Goal: Task Accomplishment & Management: Manage account settings

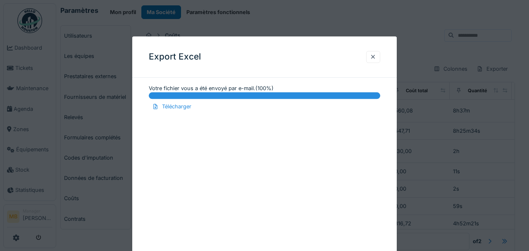
scroll to position [193, 0]
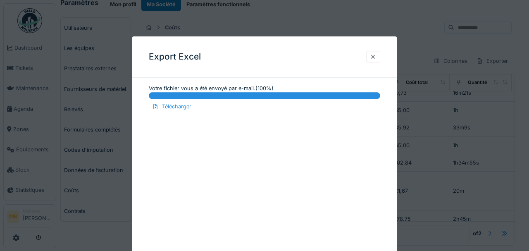
click at [372, 55] on div at bounding box center [373, 57] width 7 height 8
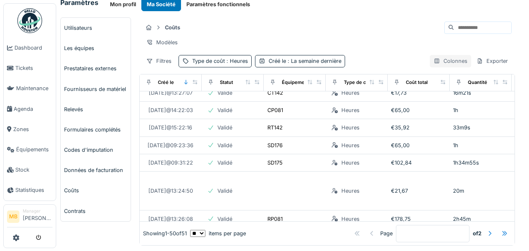
click at [436, 62] on div "Colonnes" at bounding box center [450, 61] width 41 height 12
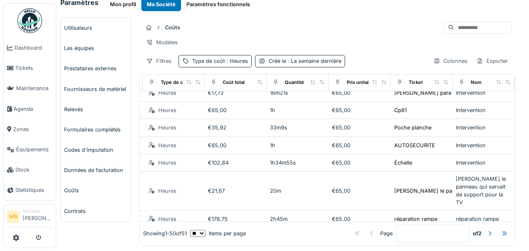
scroll to position [193, 198]
click at [435, 60] on div "Colonnes" at bounding box center [450, 61] width 41 height 12
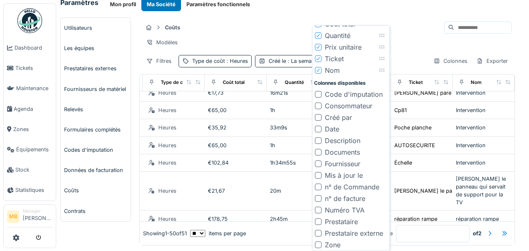
scroll to position [86, 0]
click at [341, 218] on div "Prestataire" at bounding box center [341, 221] width 33 height 10
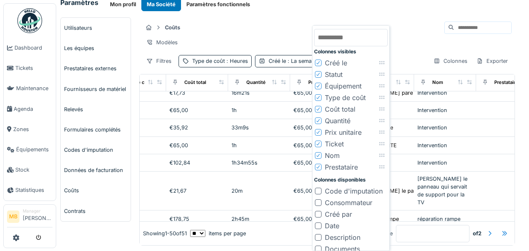
scroll to position [193, 260]
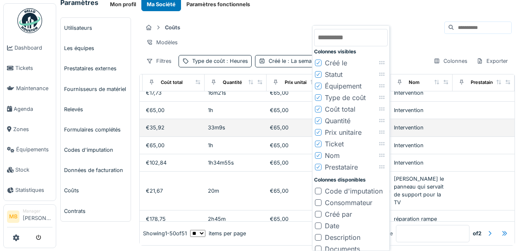
click at [464, 123] on td at bounding box center [483, 127] width 62 height 17
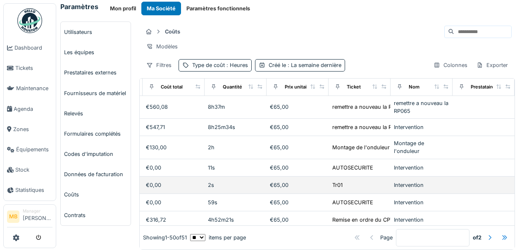
scroll to position [0, 0]
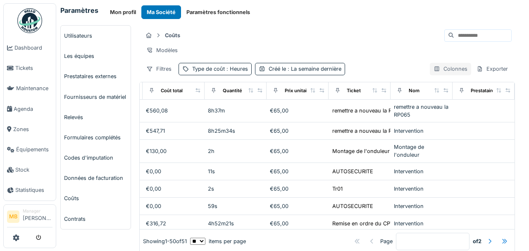
click at [447, 69] on div "Colonnes" at bounding box center [450, 69] width 41 height 12
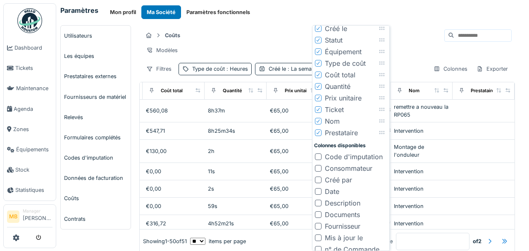
scroll to position [86, 0]
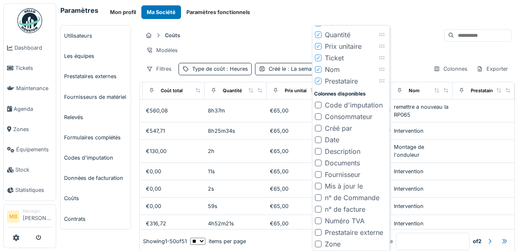
click at [353, 116] on div "Consommateur" at bounding box center [349, 117] width 48 height 10
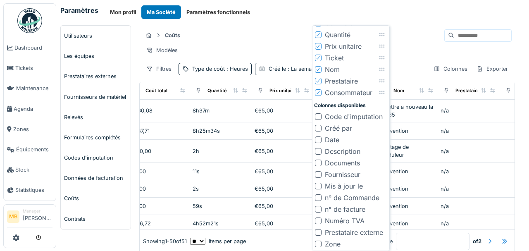
click at [347, 126] on div "Créé par" at bounding box center [338, 128] width 27 height 10
click at [351, 173] on div "Fournisseur" at bounding box center [343, 174] width 36 height 10
click at [360, 229] on div "Prestataire externe" at bounding box center [354, 232] width 58 height 10
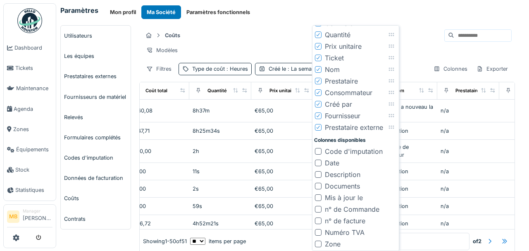
scroll to position [0, 508]
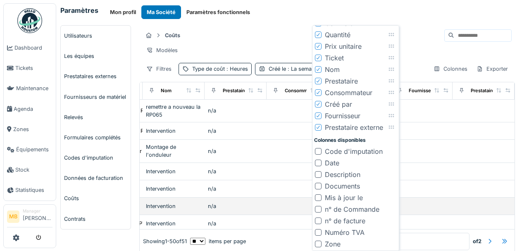
click at [489, 201] on td at bounding box center [483, 206] width 62 height 17
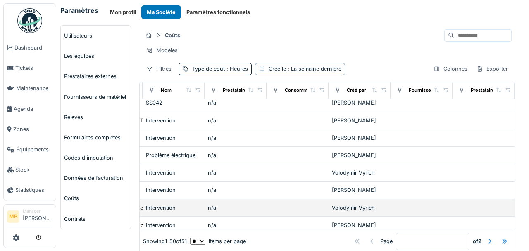
scroll to position [606, 508]
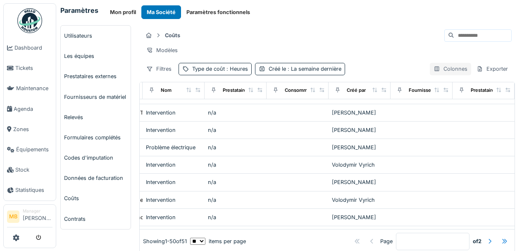
click at [432, 74] on div "Colonnes" at bounding box center [450, 69] width 41 height 12
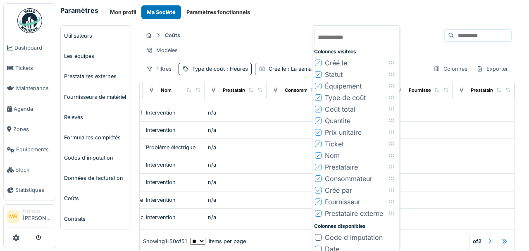
click at [324, 201] on div "Fournisseur" at bounding box center [337, 202] width 45 height 10
click at [319, 200] on icon at bounding box center [318, 202] width 5 height 4
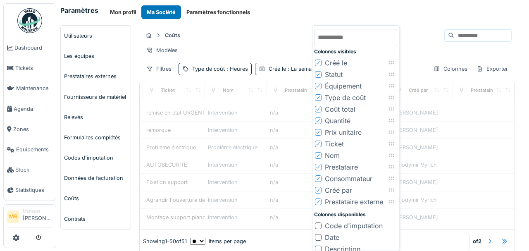
scroll to position [606, 446]
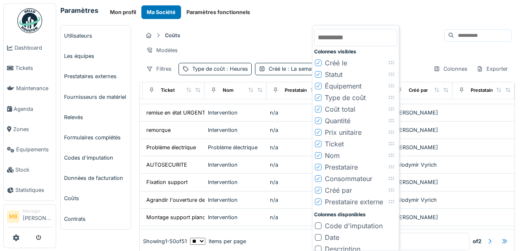
click at [322, 201] on div "Prestataire externe" at bounding box center [349, 202] width 68 height 10
click at [321, 200] on div at bounding box center [318, 201] width 7 height 7
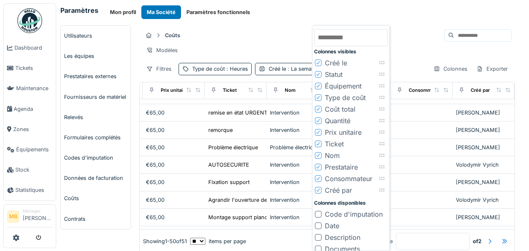
click at [317, 178] on icon at bounding box center [318, 178] width 5 height 4
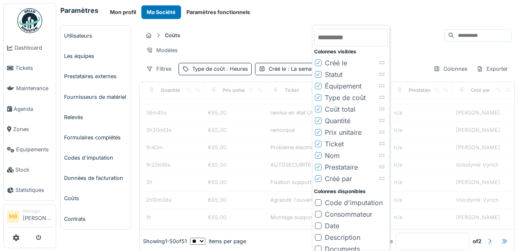
scroll to position [606, 322]
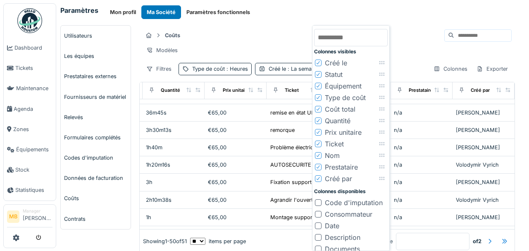
click at [317, 166] on icon at bounding box center [318, 167] width 5 height 4
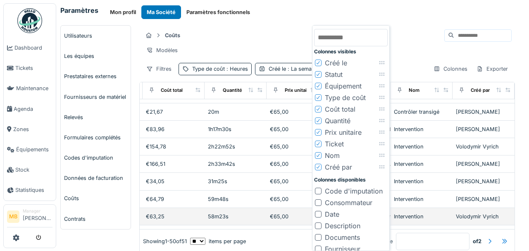
scroll to position [799, 260]
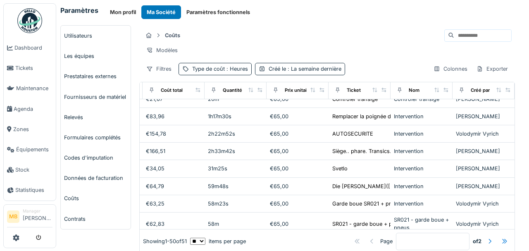
click at [451, 50] on div "Modèles" at bounding box center [327, 50] width 369 height 12
click at [479, 70] on div "Exporter" at bounding box center [492, 69] width 39 height 12
click at [475, 88] on div "Export Excel" at bounding box center [486, 90] width 46 height 12
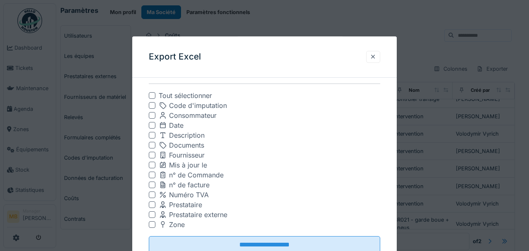
scroll to position [185, 0]
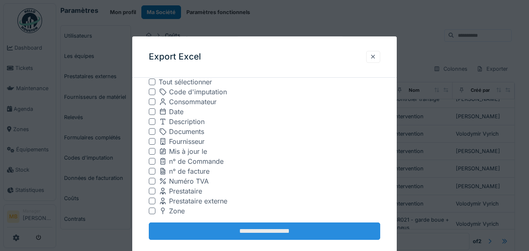
click at [238, 227] on input "**********" at bounding box center [264, 231] width 231 height 17
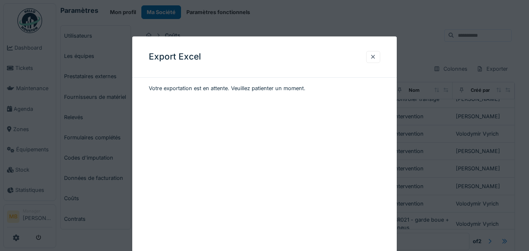
scroll to position [0, 0]
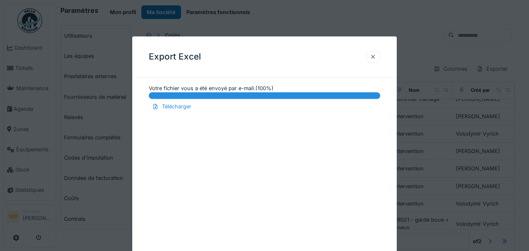
click at [374, 55] on div at bounding box center [373, 57] width 7 height 8
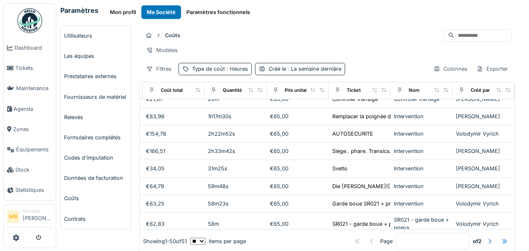
click at [474, 79] on div "[PERSON_NAME] Modèles Filtres Type de coût : Heures Créé le : La semaine derniè…" at bounding box center [327, 51] width 376 height 53
click at [474, 75] on div "Exporter" at bounding box center [492, 69] width 39 height 12
click at [478, 90] on div "Export Excel" at bounding box center [486, 90] width 46 height 12
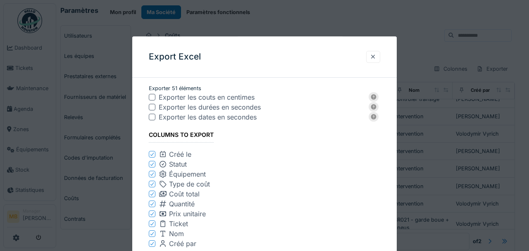
click at [152, 106] on div at bounding box center [152, 107] width 7 height 7
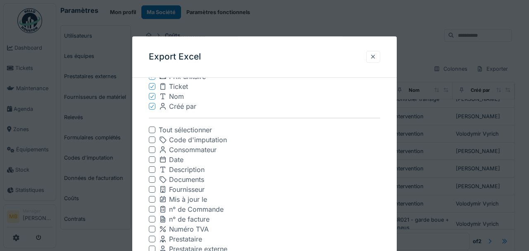
scroll to position [185, 0]
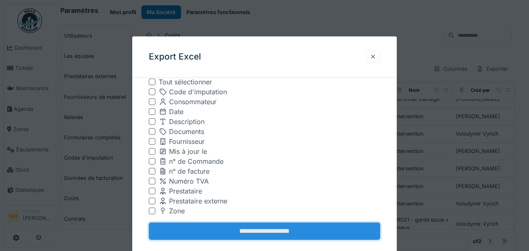
click at [237, 224] on input "**********" at bounding box center [264, 231] width 231 height 17
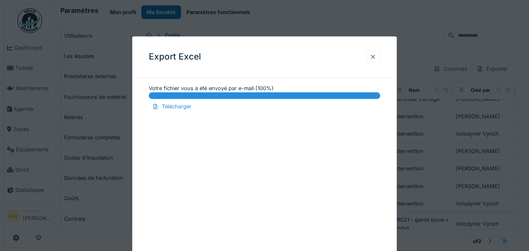
click at [434, 87] on div at bounding box center [264, 125] width 529 height 251
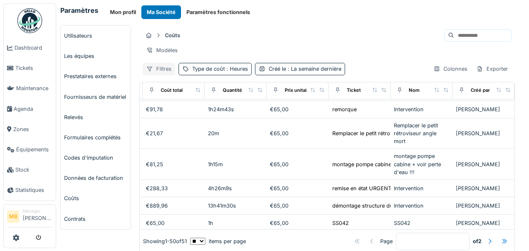
scroll to position [469, 260]
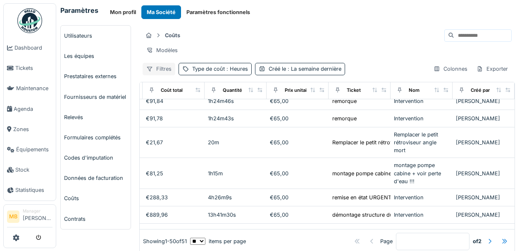
click at [162, 69] on div "Filtres" at bounding box center [159, 69] width 33 height 12
click at [297, 37] on div "Coûts" at bounding box center [327, 36] width 369 height 14
click at [297, 72] on span ": La semaine dernière" at bounding box center [313, 69] width 55 height 6
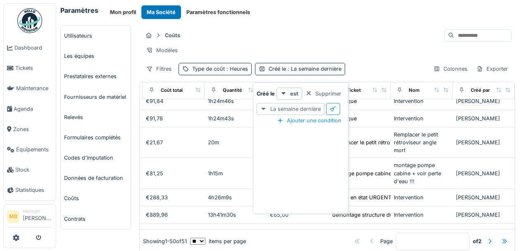
click at [281, 112] on div "La semaine dernière" at bounding box center [291, 109] width 68 height 12
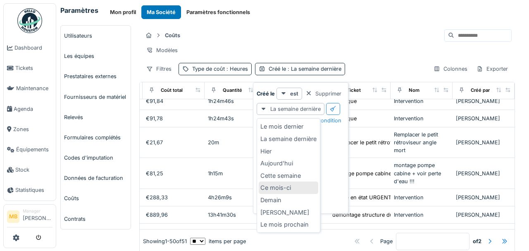
click at [282, 183] on div "Ce mois-ci" at bounding box center [289, 187] width 60 height 12
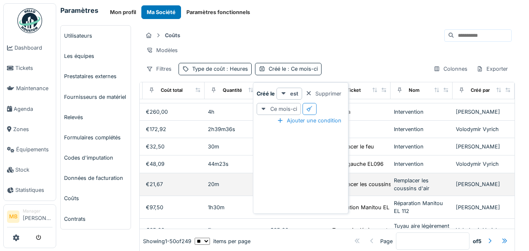
click at [227, 177] on td "20m" at bounding box center [236, 184] width 62 height 23
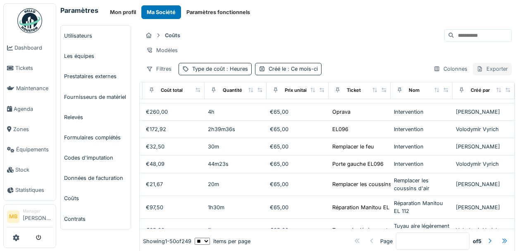
click at [478, 70] on div "Exporter" at bounding box center [492, 69] width 39 height 12
click at [491, 73] on div "Exporter" at bounding box center [492, 69] width 39 height 12
click at [487, 71] on div "Exporter" at bounding box center [492, 69] width 39 height 12
click at [482, 90] on div "Export Excel" at bounding box center [486, 90] width 46 height 12
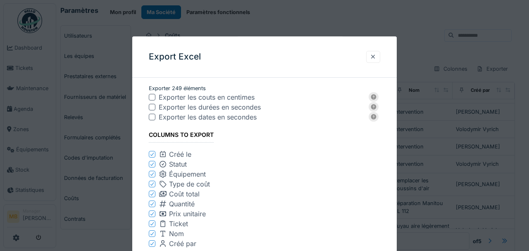
click at [151, 107] on div at bounding box center [152, 107] width 7 height 7
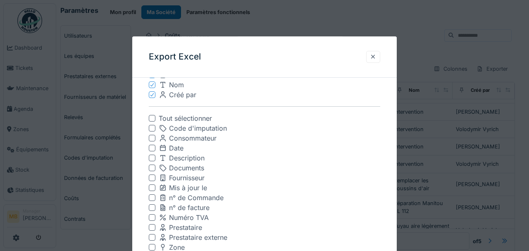
scroll to position [185, 0]
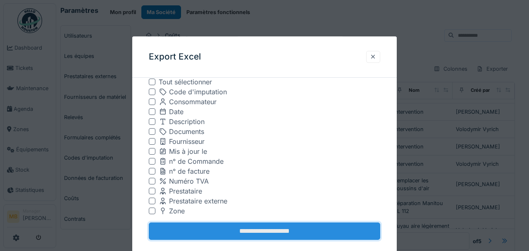
click at [245, 228] on input "**********" at bounding box center [264, 231] width 231 height 17
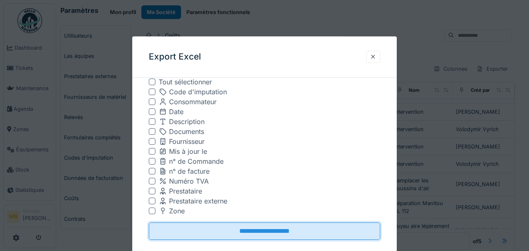
scroll to position [0, 0]
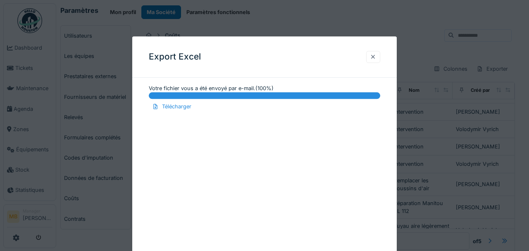
click at [373, 56] on div at bounding box center [373, 57] width 7 height 8
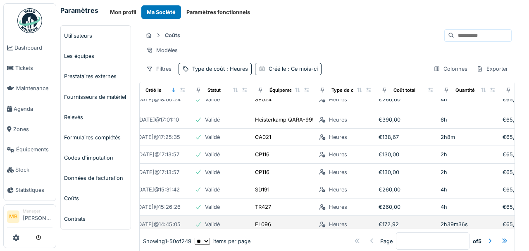
scroll to position [468, 12]
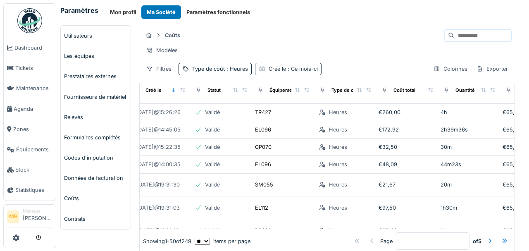
click at [302, 72] on span ": Ce mois-ci" at bounding box center [302, 69] width 32 height 6
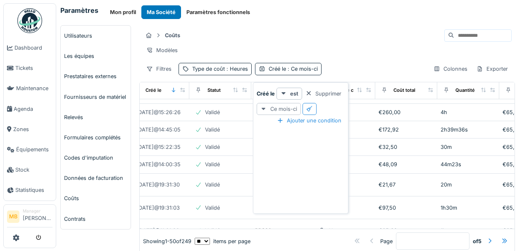
click at [290, 108] on div "Ce mois-ci" at bounding box center [279, 109] width 44 height 12
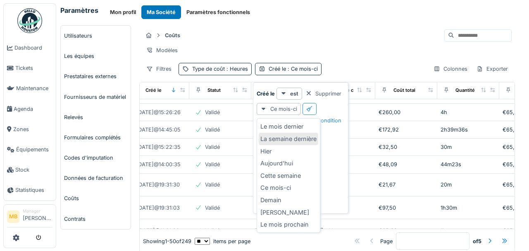
click at [288, 135] on div "La semaine dernière" at bounding box center [289, 139] width 60 height 12
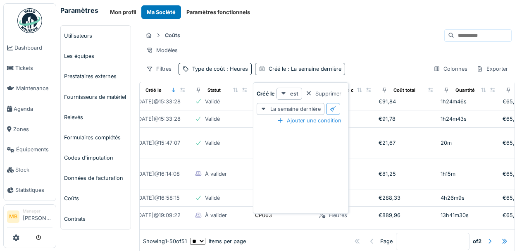
click at [371, 75] on div "Filtres Type de coût : Heures Créé le : La semaine dernière Colonnes Exporter" at bounding box center [327, 69] width 369 height 12
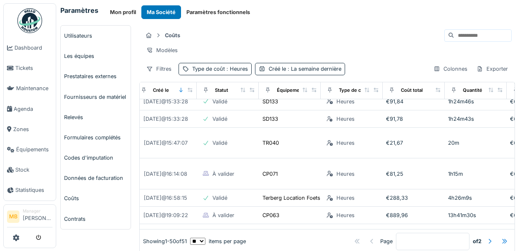
scroll to position [468, 0]
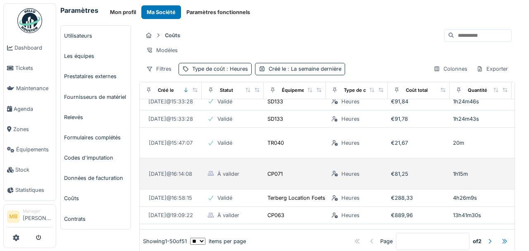
click at [295, 169] on div "CP071" at bounding box center [294, 173] width 55 height 9
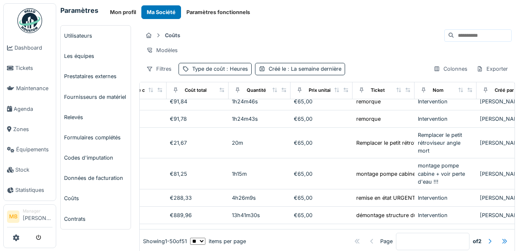
scroll to position [468, 235]
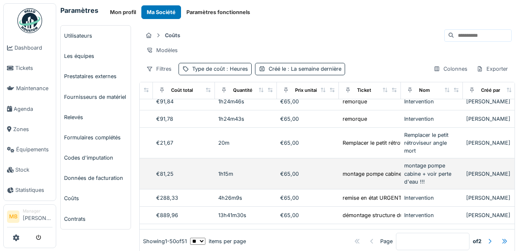
click at [404, 162] on div "montage pompe cabine + voir perte d'eau !!!" at bounding box center [431, 174] width 55 height 24
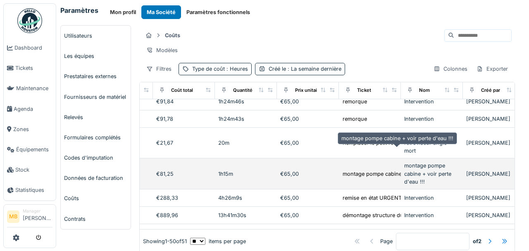
click at [331, 158] on td "€65,00" at bounding box center [308, 173] width 62 height 31
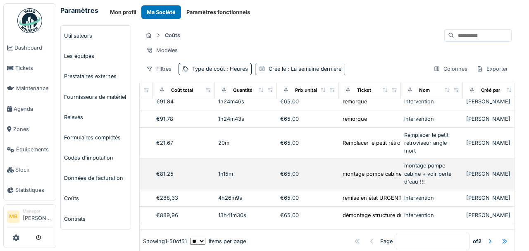
drag, startPoint x: 329, startPoint y: 145, endPoint x: 299, endPoint y: 148, distance: 29.9
click at [326, 158] on td "€65,00" at bounding box center [308, 173] width 62 height 31
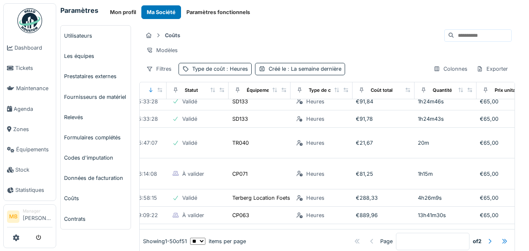
scroll to position [468, 0]
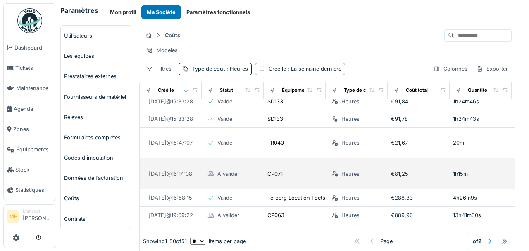
click at [210, 171] on icon at bounding box center [210, 173] width 7 height 5
click at [185, 170] on div "[DATE] 16:14:08" at bounding box center [170, 174] width 43 height 8
click at [229, 170] on div "À valider" at bounding box center [228, 174] width 22 height 8
click at [286, 169] on div "CP071" at bounding box center [294, 173] width 55 height 9
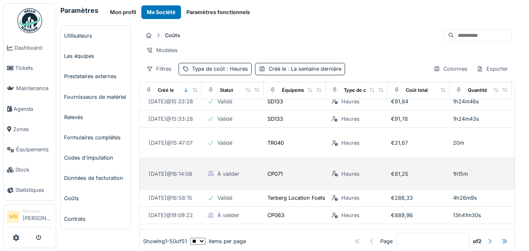
click at [338, 169] on div "Heures" at bounding box center [345, 174] width 33 height 10
click at [373, 158] on td "Heures" at bounding box center [357, 173] width 62 height 31
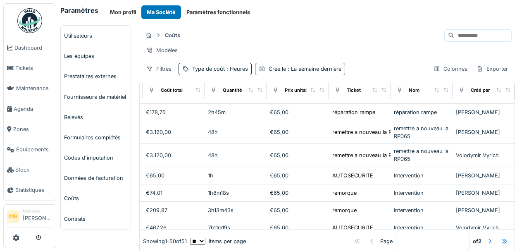
scroll to position [303, 260]
